Goal: Transaction & Acquisition: Purchase product/service

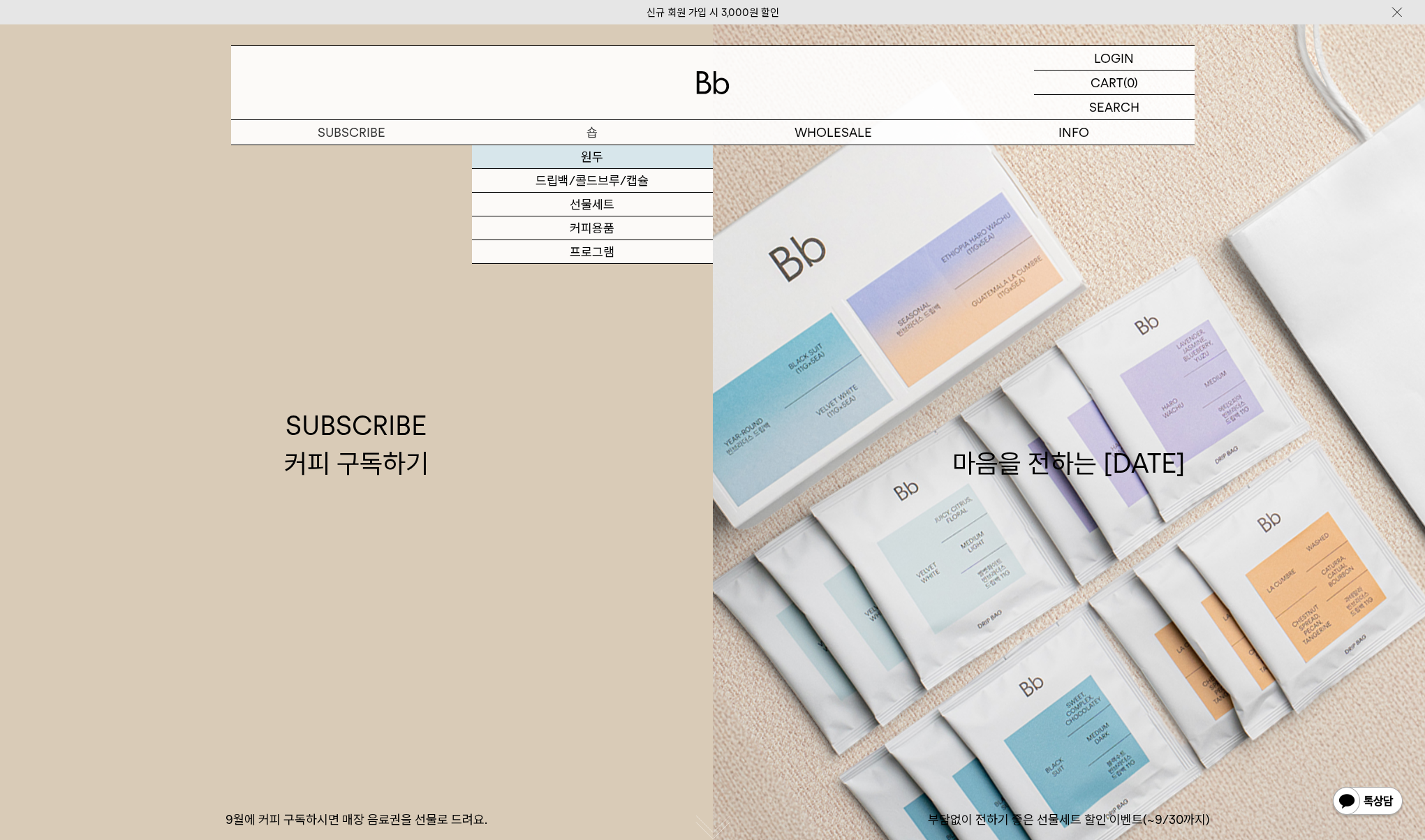
click at [596, 157] on link "원두" at bounding box center [593, 156] width 241 height 24
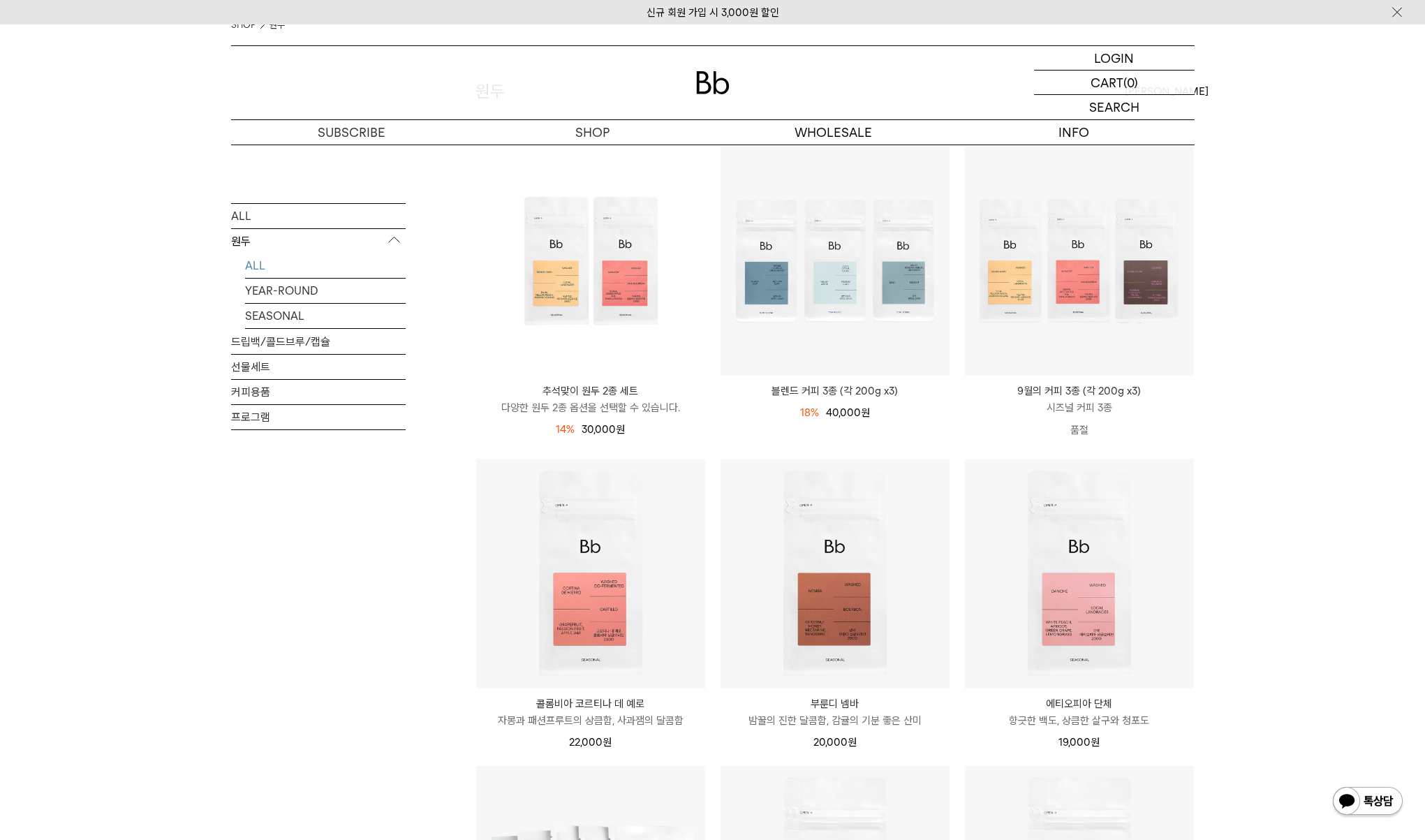
scroll to position [132, 0]
click at [1111, 61] on p "로그인" at bounding box center [1114, 58] width 34 height 24
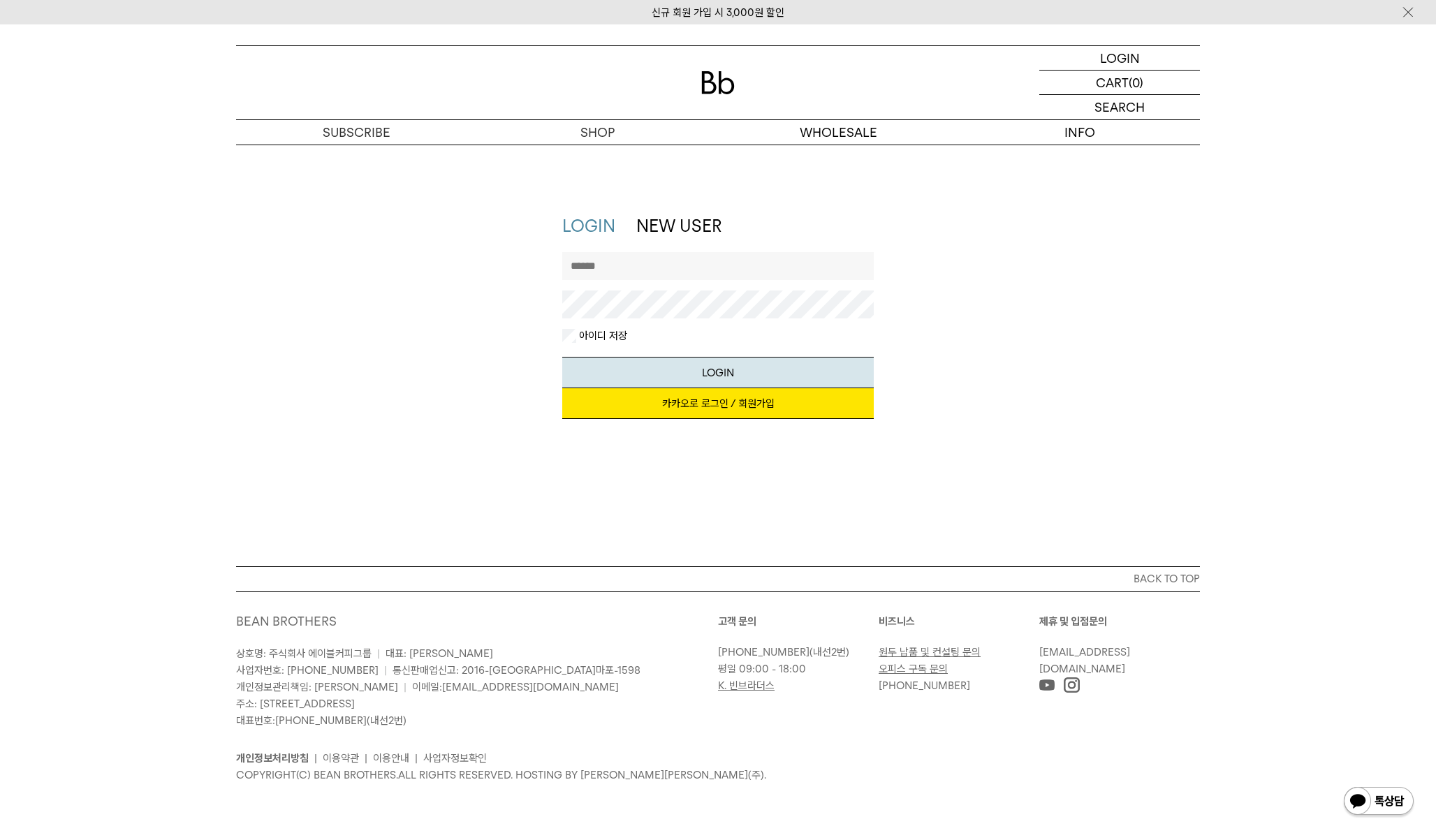
click at [732, 409] on link "카카오로 로그인 / 회원가입" at bounding box center [718, 404] width 312 height 31
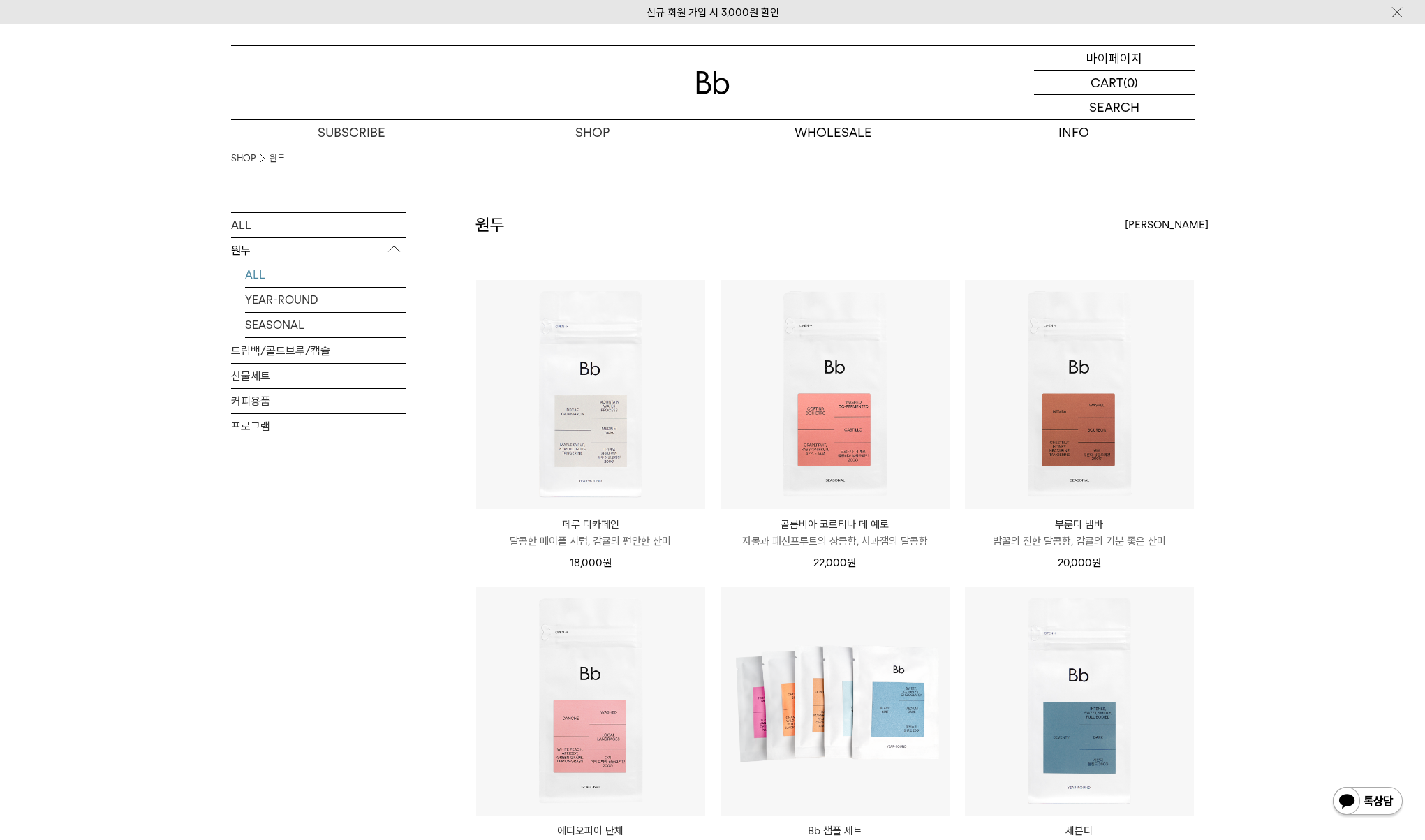
click at [1131, 55] on p "마이페이지" at bounding box center [1115, 58] width 56 height 24
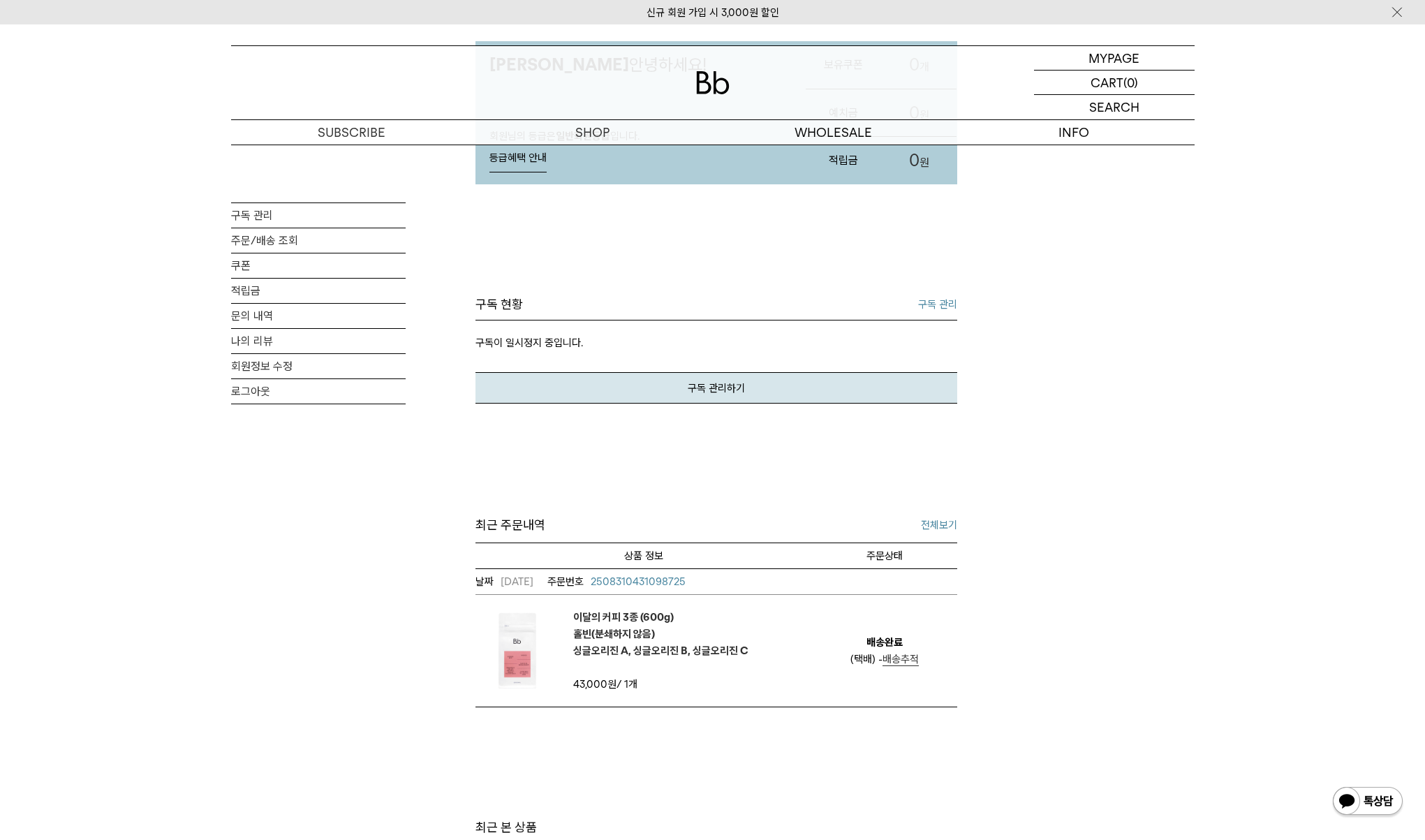
scroll to position [204, 0]
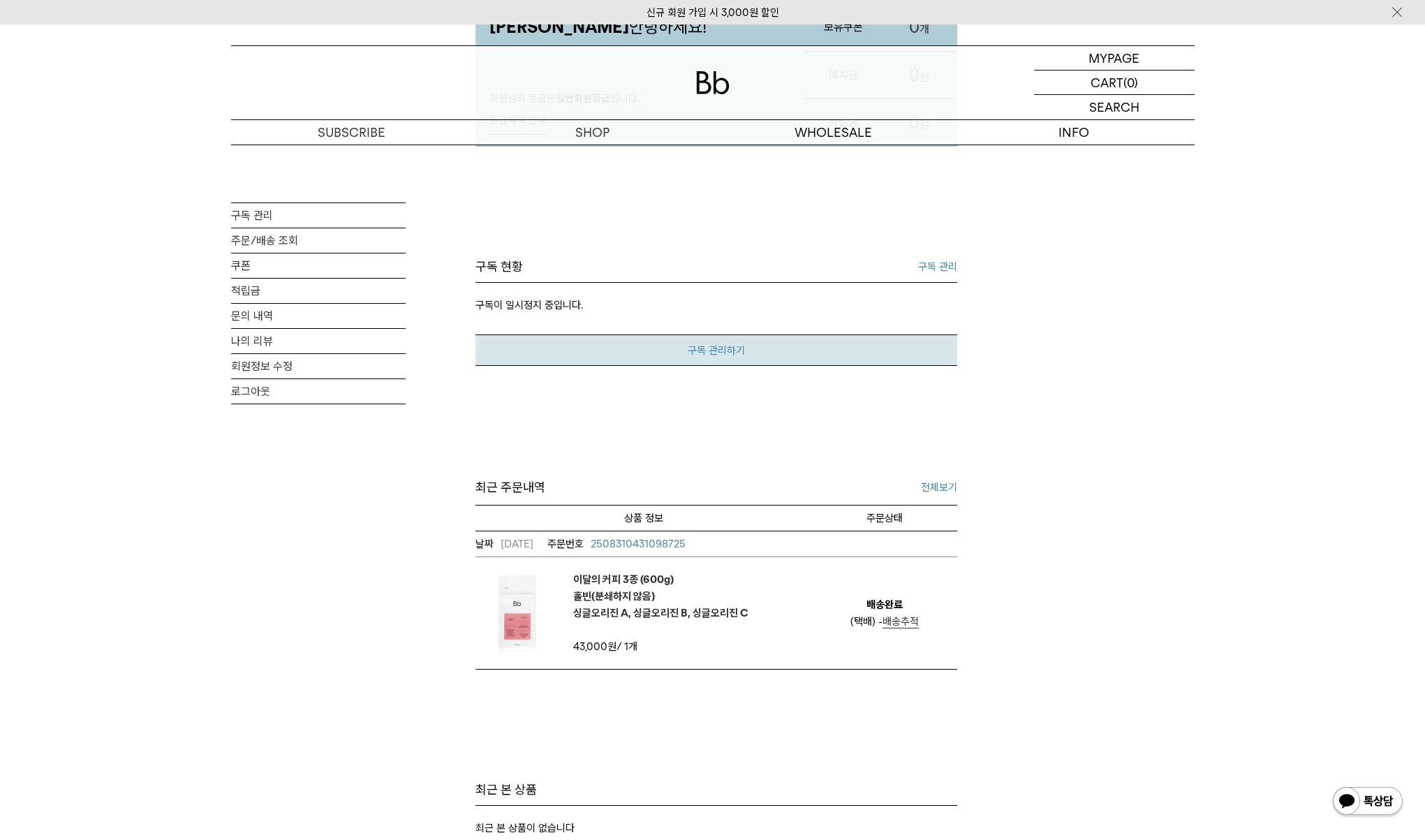
click at [715, 347] on link "구독 관리하기" at bounding box center [716, 350] width 482 height 32
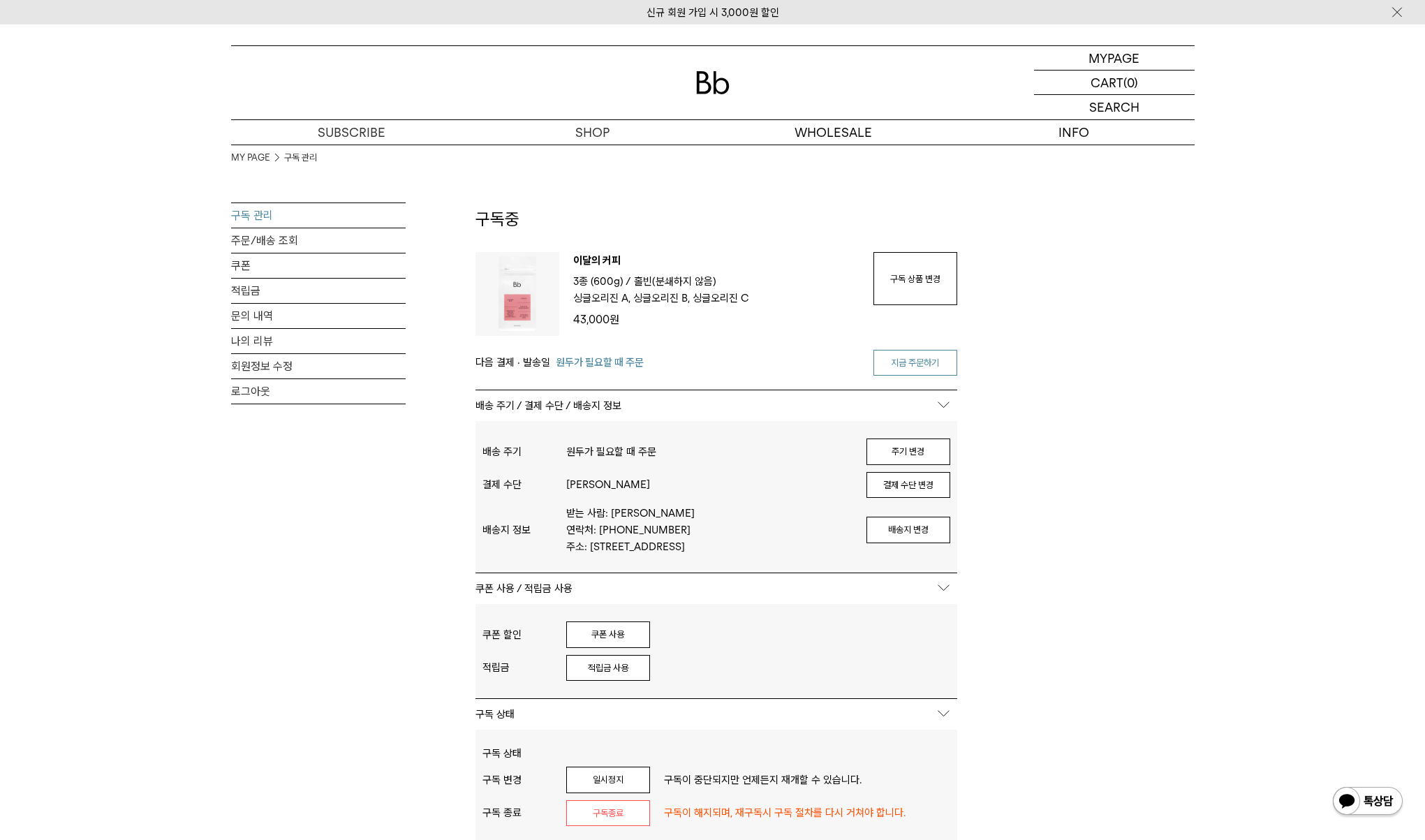
click at [930, 364] on link "지금 주문하기" at bounding box center [915, 362] width 84 height 26
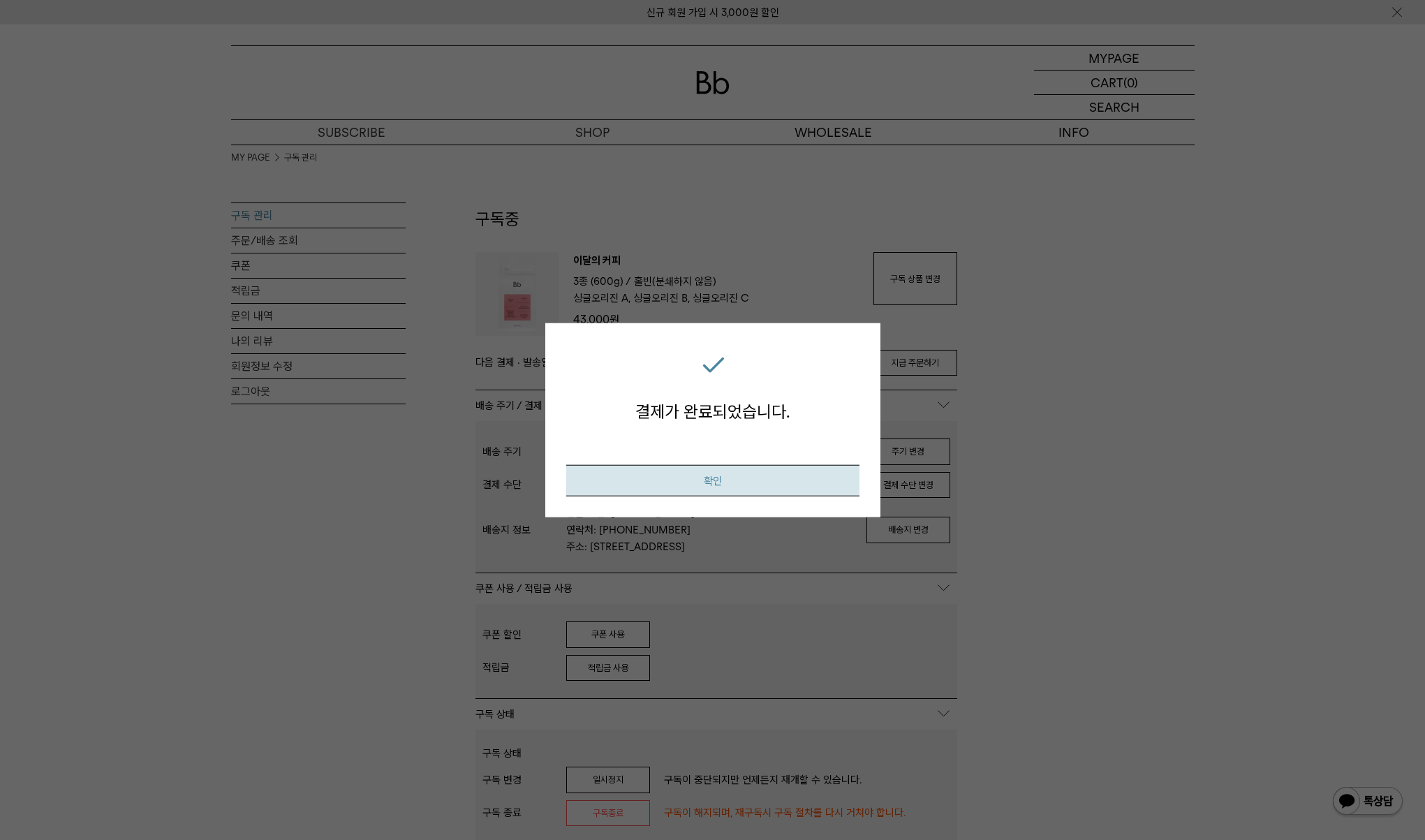
click at [719, 482] on button "확인" at bounding box center [713, 481] width 293 height 32
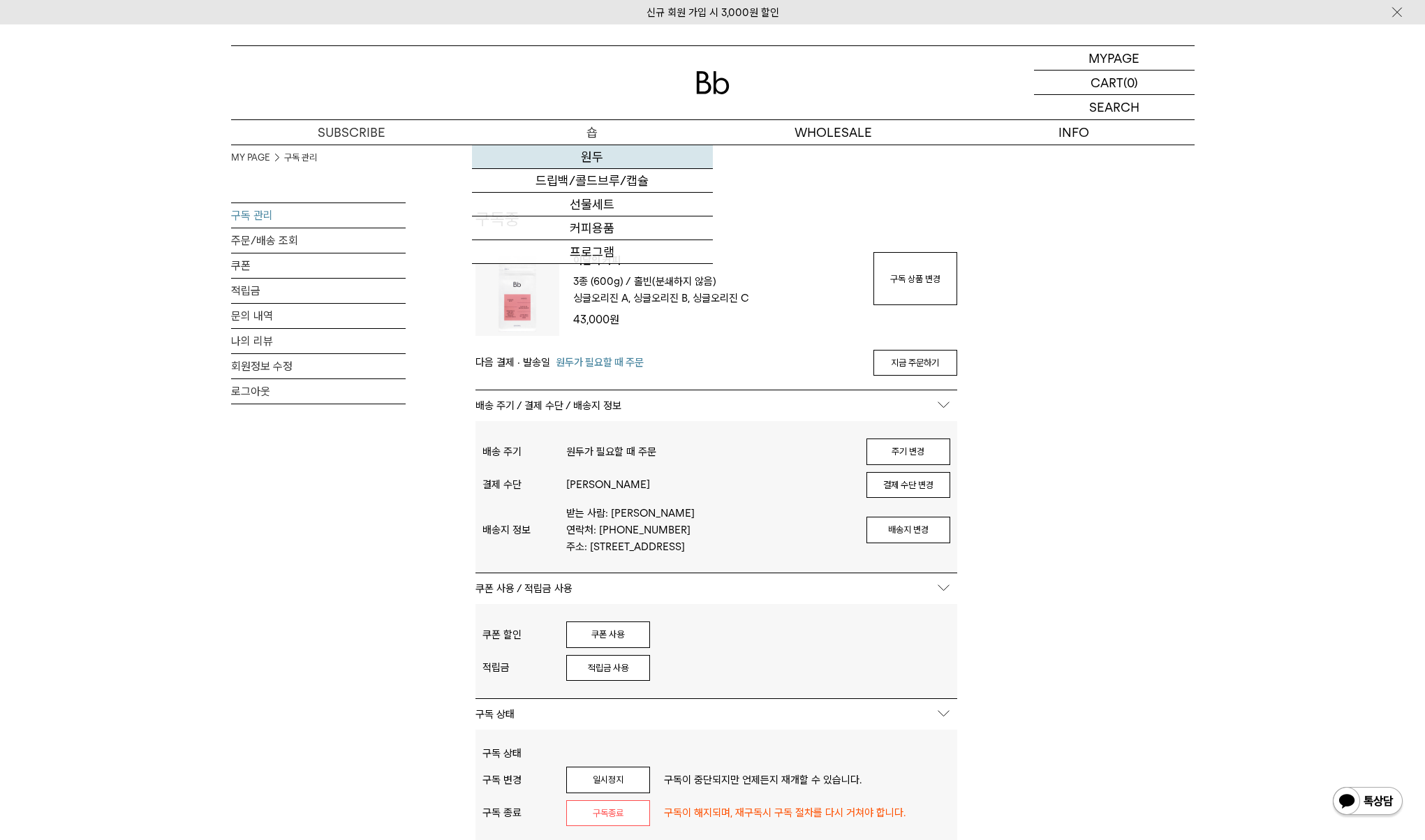
click at [599, 154] on link "원두" at bounding box center [593, 156] width 241 height 24
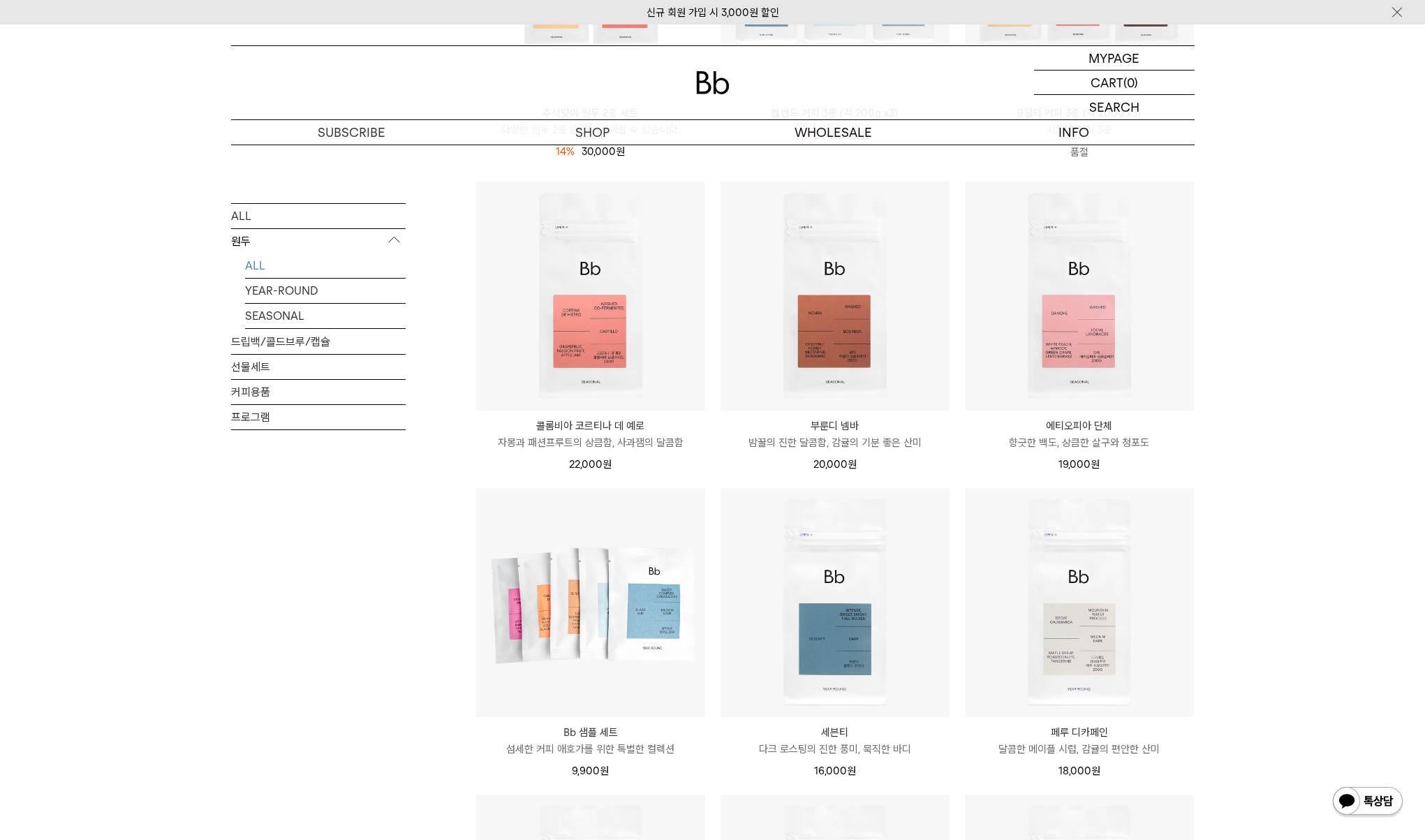
scroll to position [411, 0]
